Goal: Information Seeking & Learning: Compare options

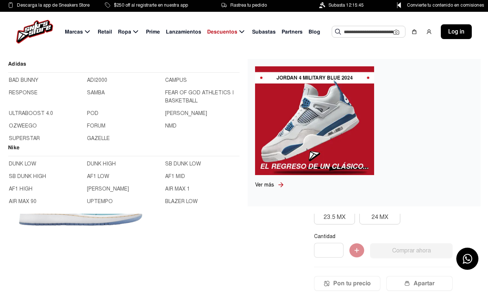
click at [29, 201] on link "AIR MAX 90" at bounding box center [46, 201] width 74 height 8
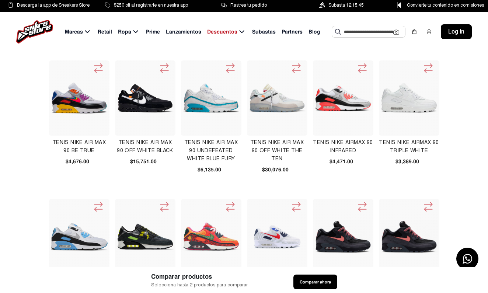
click at [360, 32] on input "text" at bounding box center [368, 31] width 49 height 11
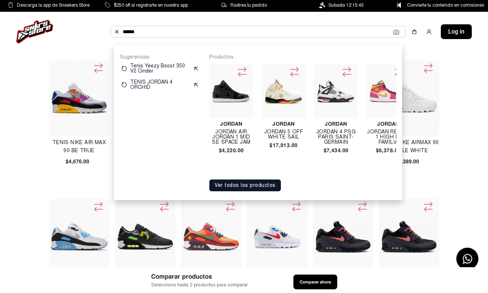
type input "******"
click at [381, 95] on img at bounding box center [388, 91] width 38 height 23
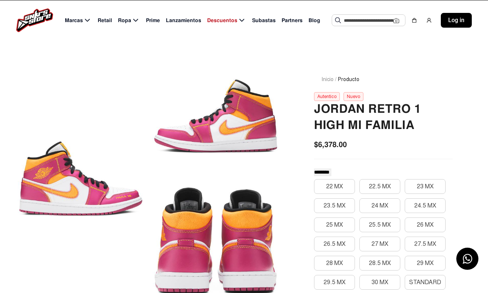
scroll to position [31, 0]
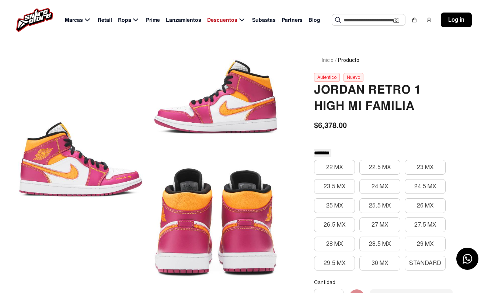
click at [383, 16] on input "text" at bounding box center [368, 19] width 49 height 11
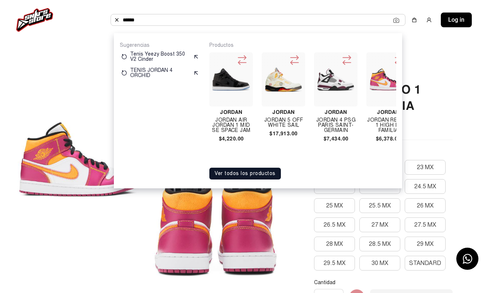
type input "******"
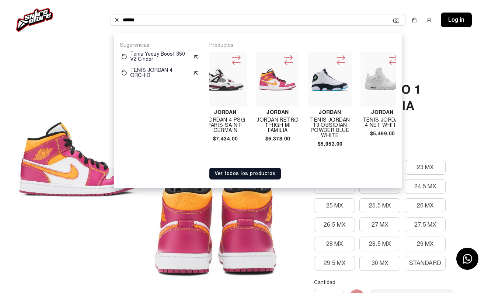
scroll to position [0, 112]
click at [233, 170] on button "Ver todos los productos" at bounding box center [244, 174] width 71 height 12
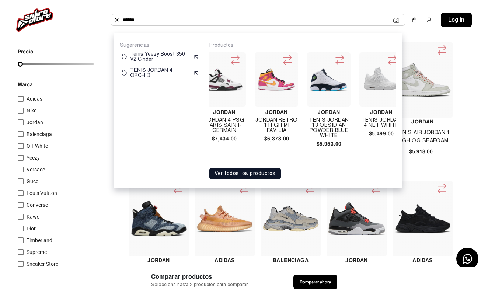
scroll to position [28, 0]
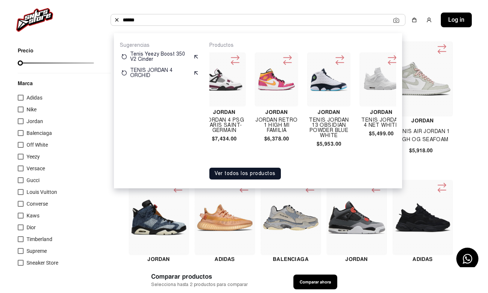
click at [251, 169] on button "Ver todos los productos" at bounding box center [244, 174] width 71 height 12
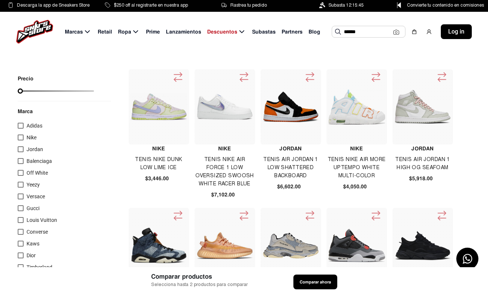
scroll to position [0, 0]
click at [412, 104] on img at bounding box center [422, 106] width 57 height 57
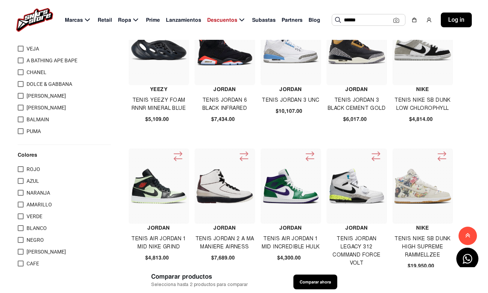
scroll to position [355, 0]
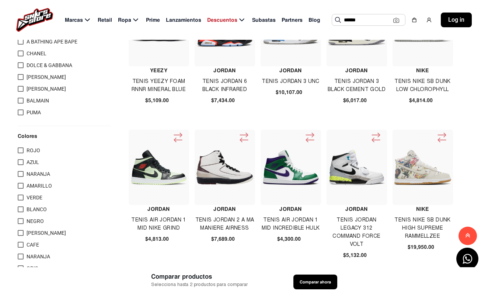
click at [353, 167] on img at bounding box center [356, 167] width 57 height 57
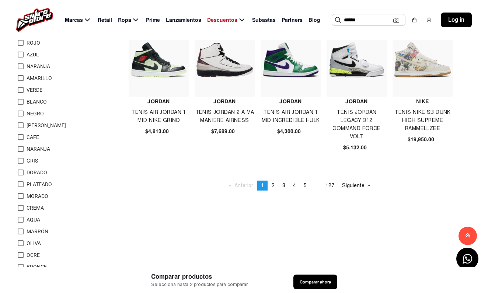
scroll to position [464, 0]
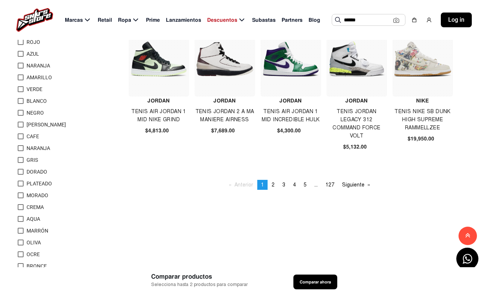
click at [353, 61] on img at bounding box center [356, 59] width 57 height 57
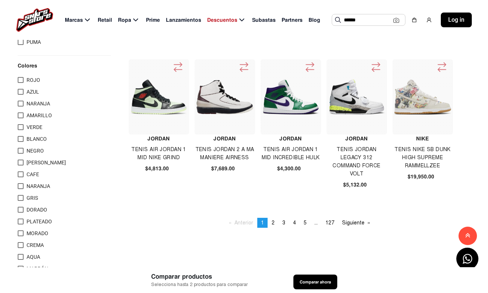
scroll to position [430, 0]
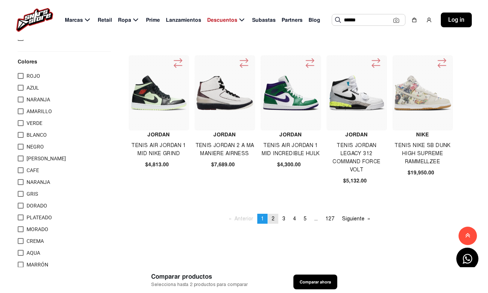
click at [272, 219] on span "2" at bounding box center [273, 219] width 3 height 6
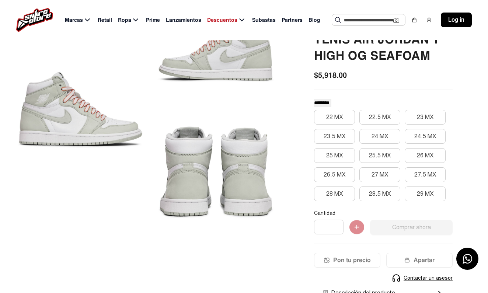
scroll to position [86, 0]
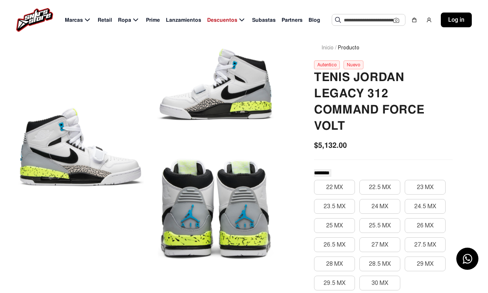
scroll to position [40, 0]
